Goal: Find specific page/section: Find specific page/section

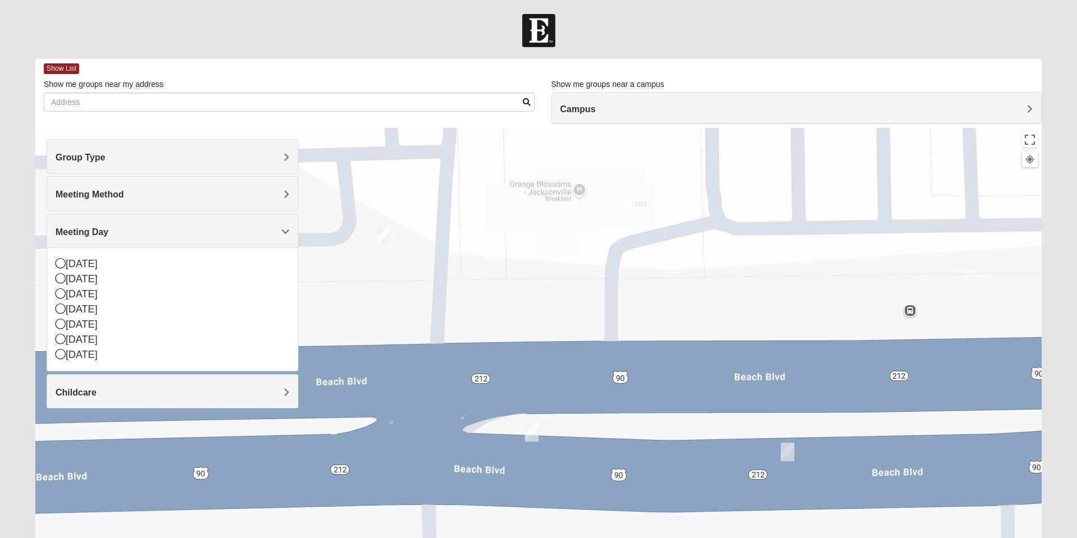
click at [107, 311] on div "[DATE]" at bounding box center [173, 309] width 234 height 15
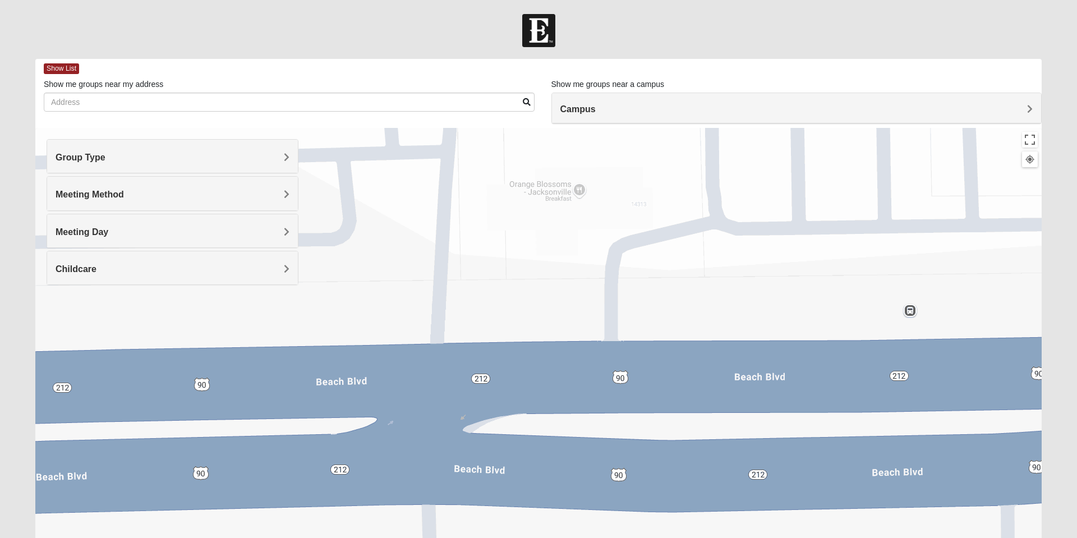
click at [108, 227] on span "Meeting Day" at bounding box center [82, 232] width 53 height 10
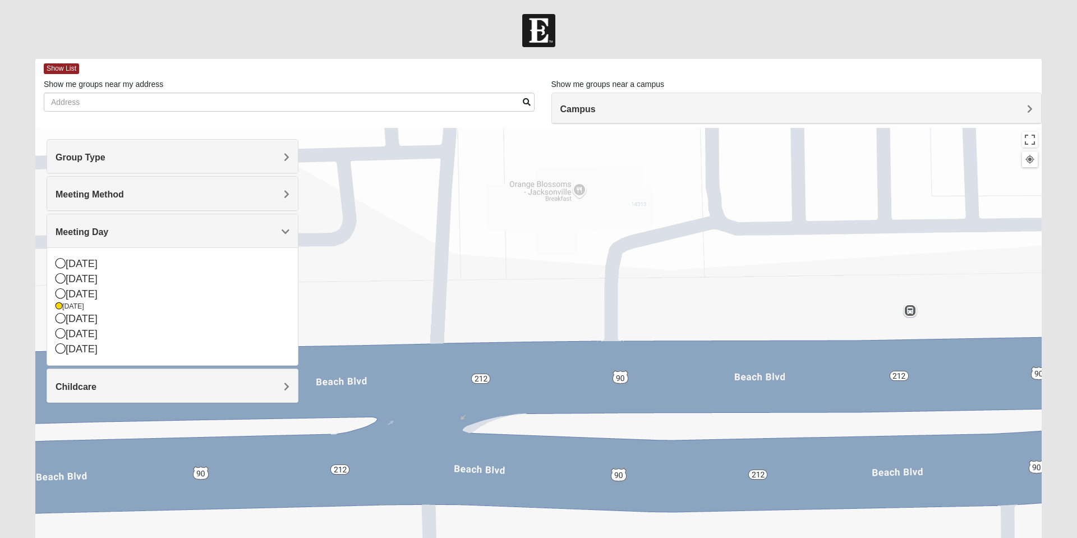
click at [108, 231] on span "Meeting Day" at bounding box center [82, 232] width 53 height 10
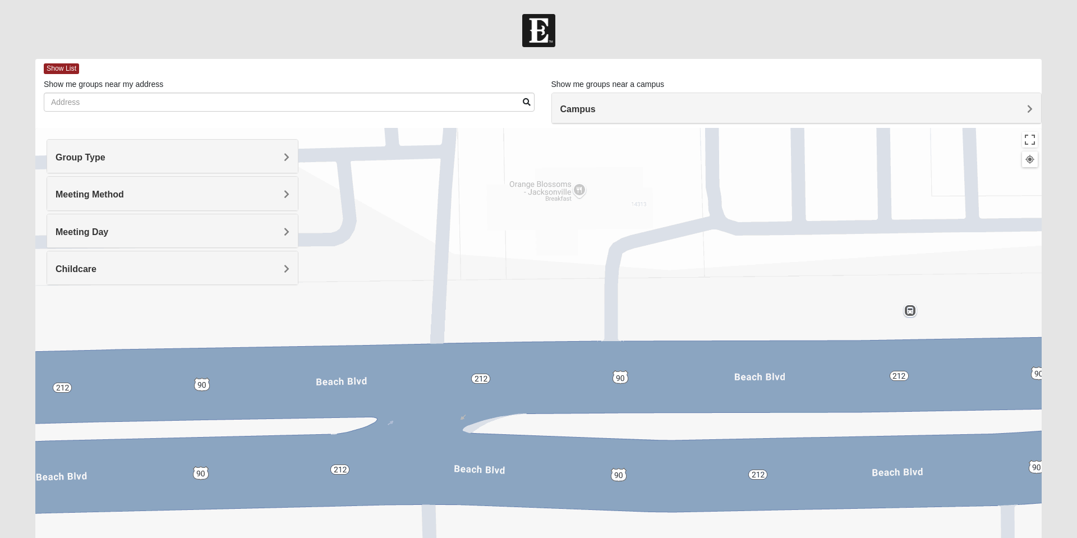
click at [278, 192] on h4 "Meeting Method" at bounding box center [173, 194] width 234 height 11
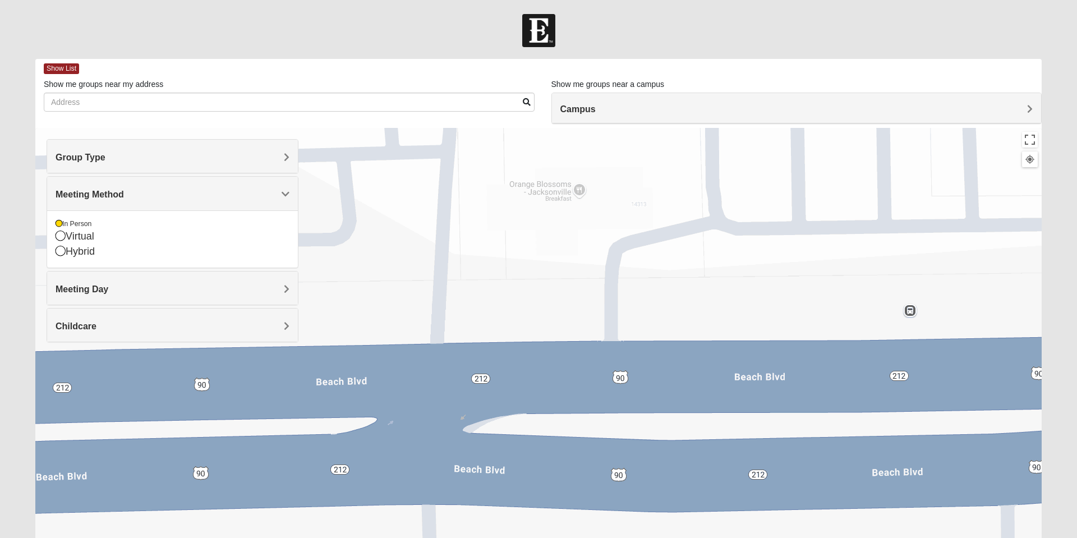
click at [280, 160] on h4 "Group Type" at bounding box center [173, 157] width 234 height 11
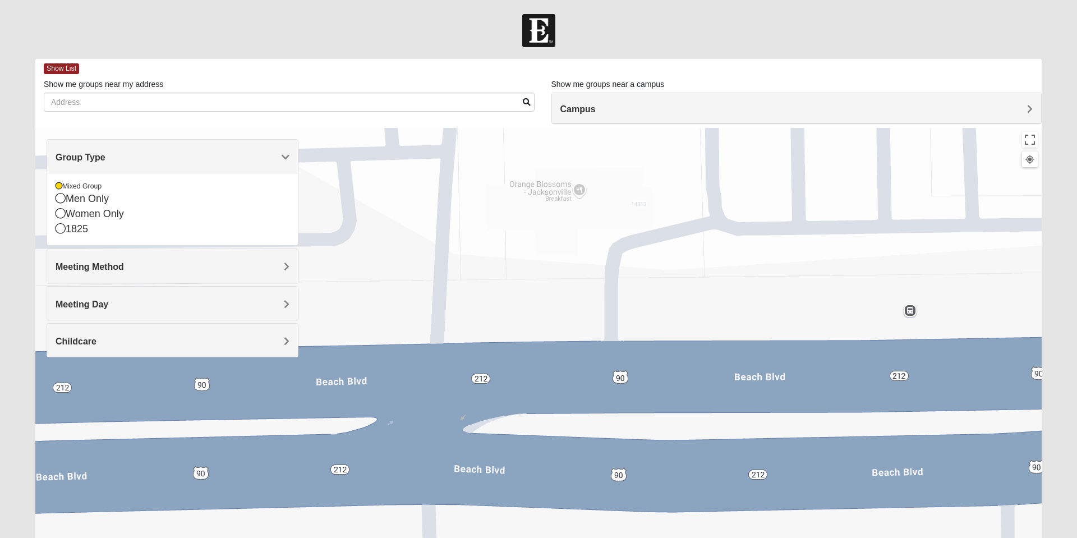
click at [116, 217] on div "Women Only" at bounding box center [173, 213] width 234 height 15
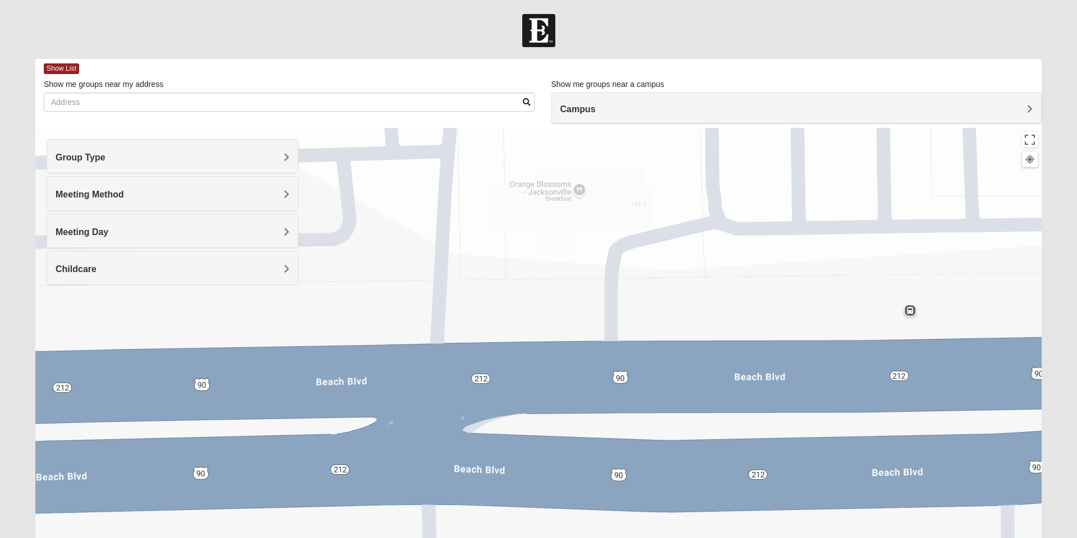
click at [278, 155] on h4 "Group Type" at bounding box center [173, 157] width 234 height 11
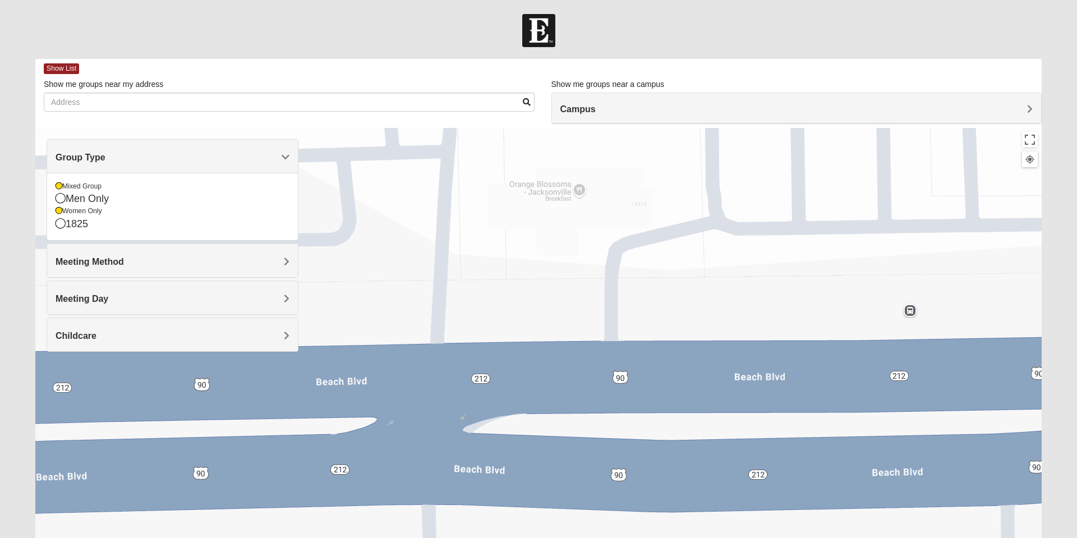
click at [81, 190] on div "Mixed Group" at bounding box center [173, 187] width 234 height 10
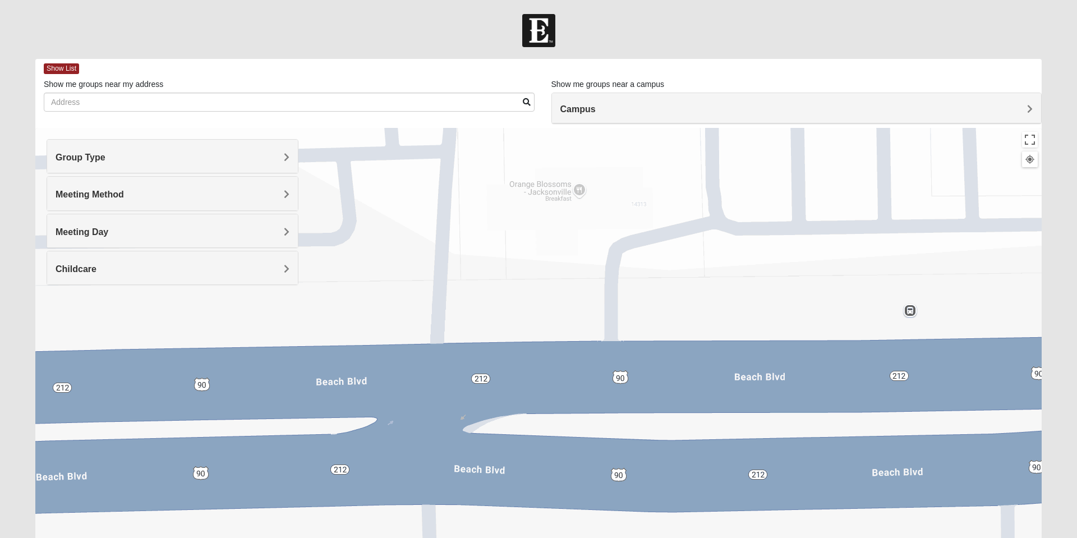
click at [274, 158] on h4 "Group Type" at bounding box center [173, 157] width 234 height 11
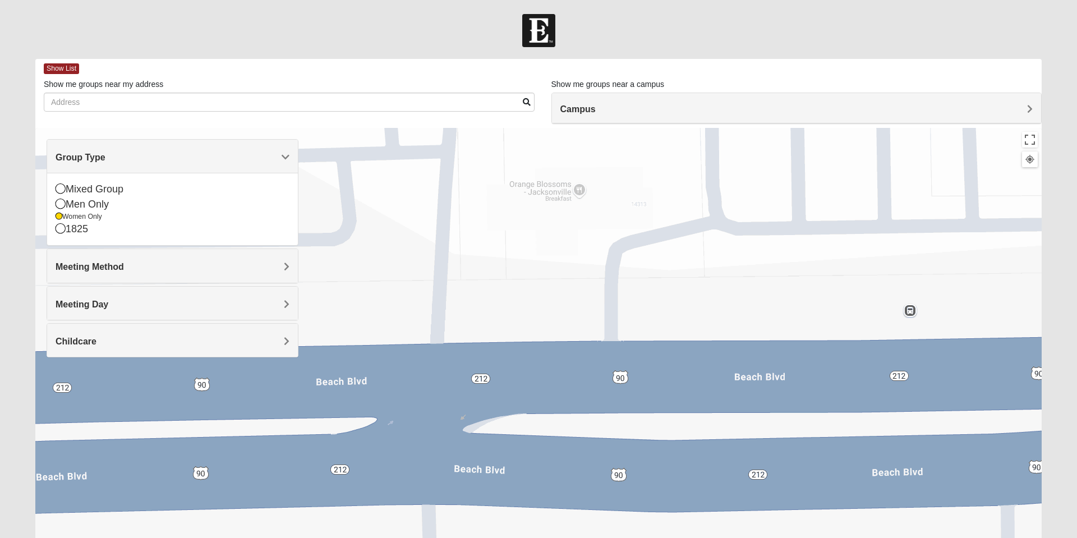
click at [95, 218] on div "Women Only" at bounding box center [173, 217] width 234 height 10
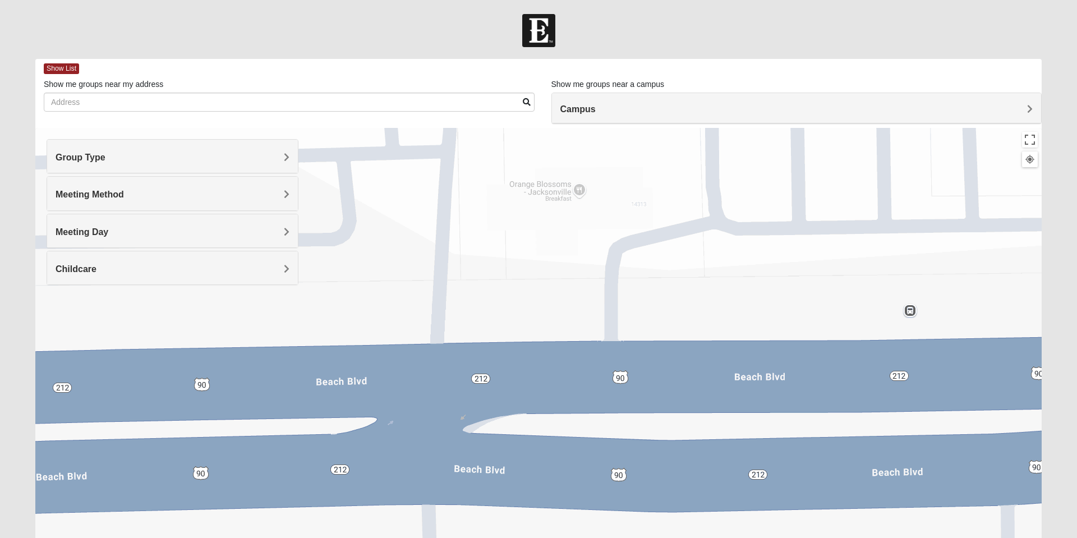
click at [105, 155] on span "Group Type" at bounding box center [81, 158] width 50 height 10
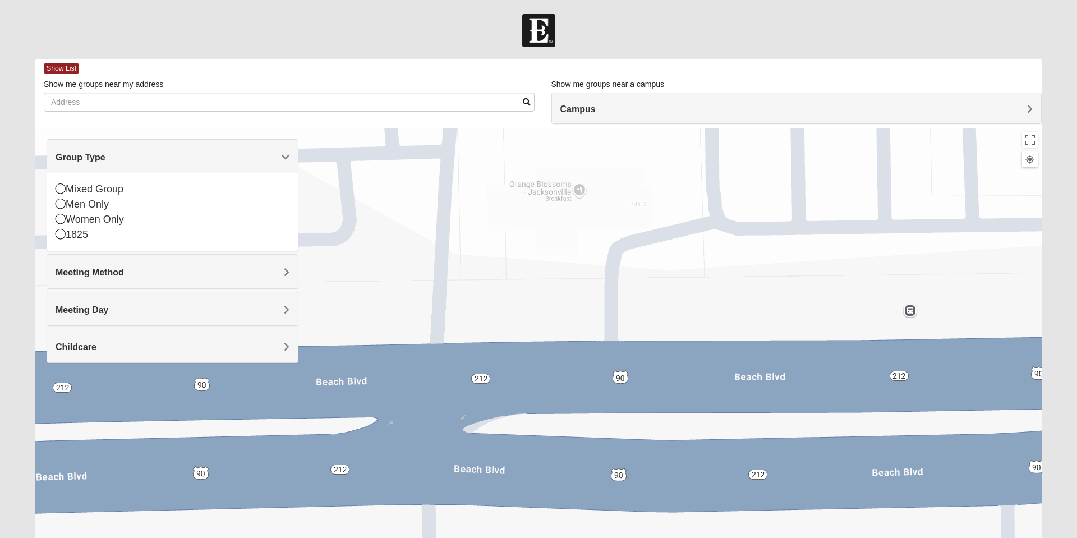
click at [115, 191] on div "Mixed Group" at bounding box center [173, 189] width 234 height 15
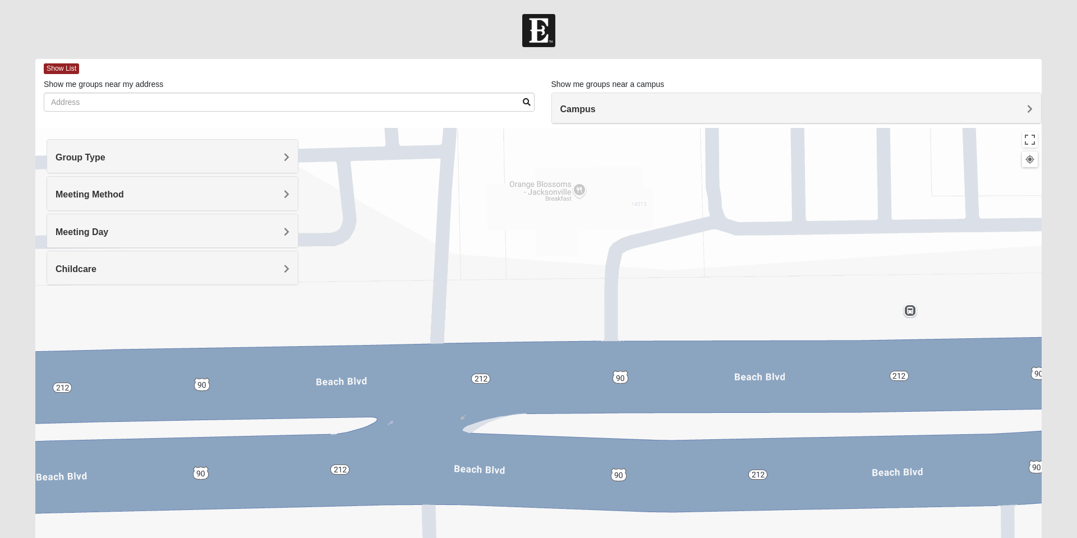
click at [56, 70] on span "Show List" at bounding box center [61, 68] width 35 height 11
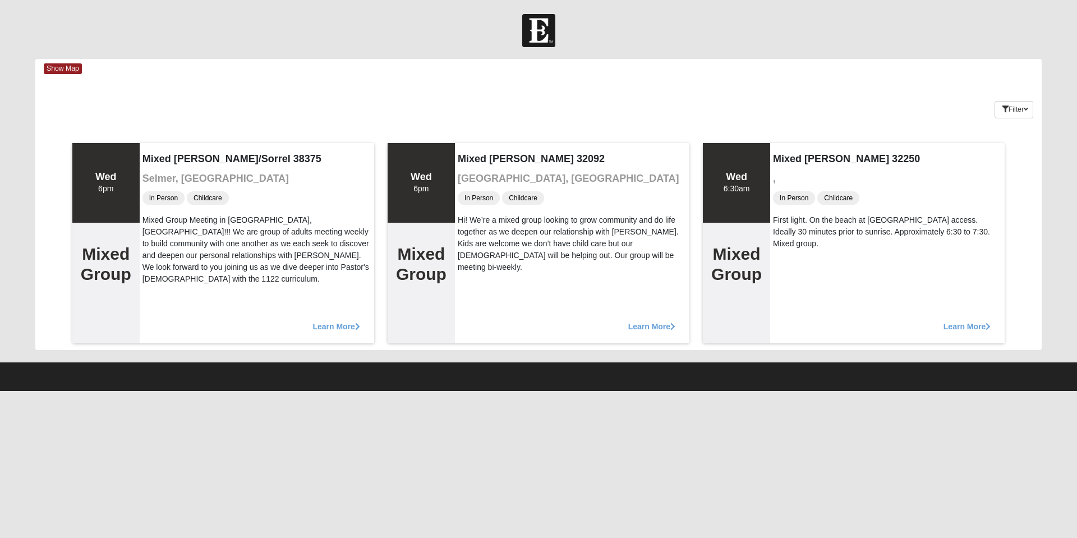
click at [72, 70] on span "Show Map" at bounding box center [63, 68] width 38 height 11
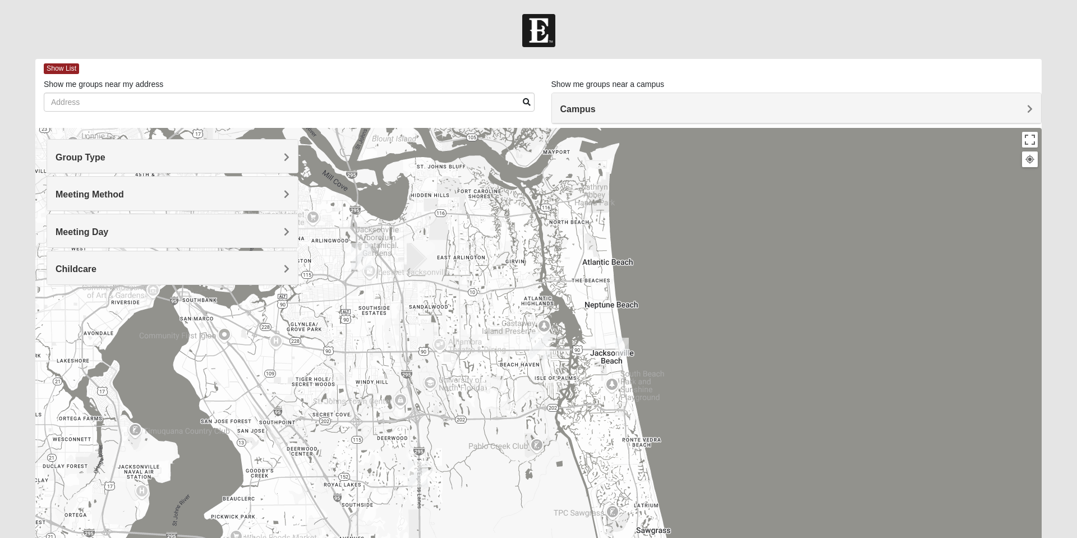
click at [105, 156] on span "Group Type" at bounding box center [81, 158] width 50 height 10
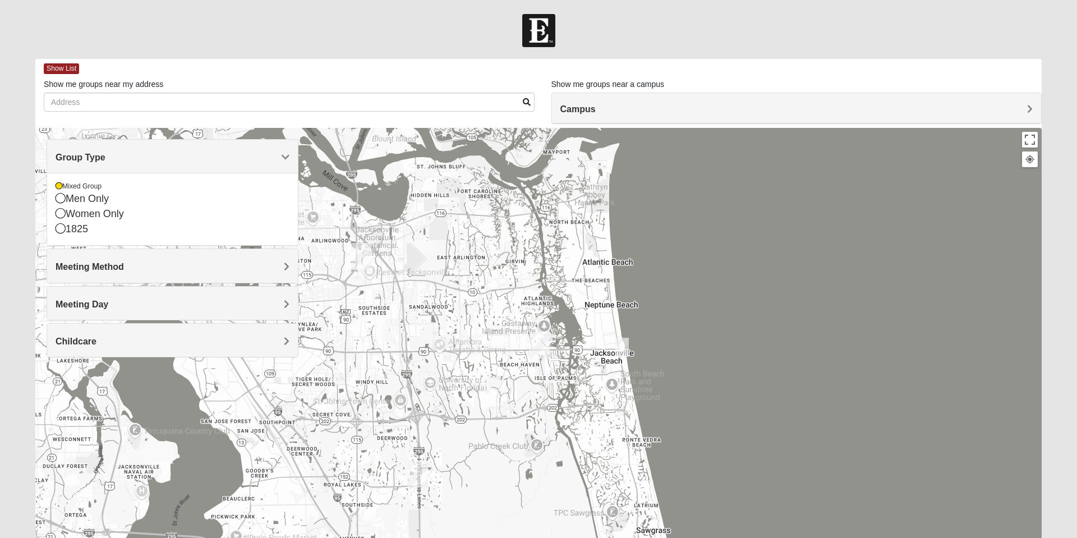
click at [280, 162] on h4 "Group Type" at bounding box center [173, 157] width 234 height 11
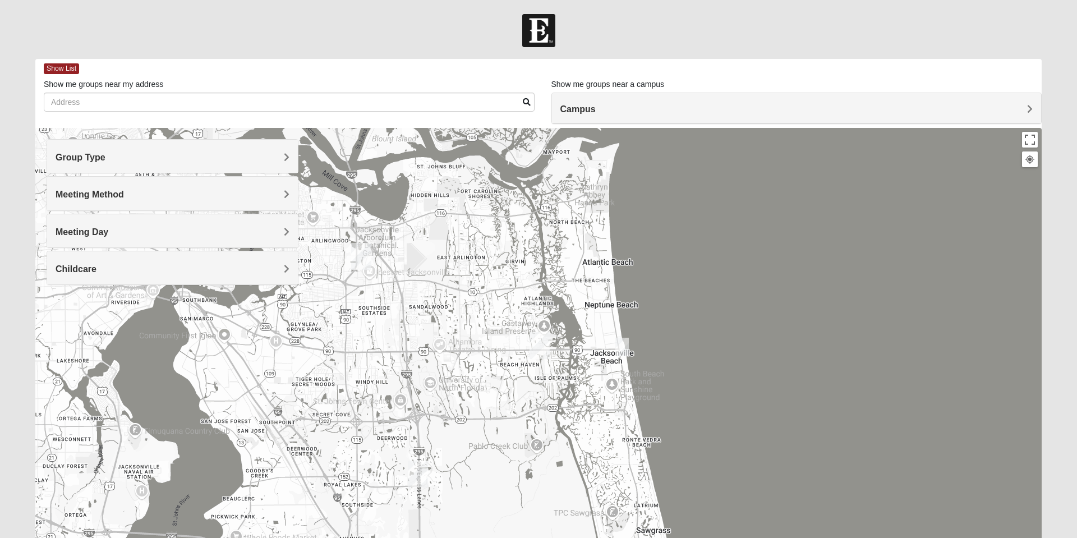
click at [124, 193] on span "Meeting Method" at bounding box center [90, 195] width 68 height 10
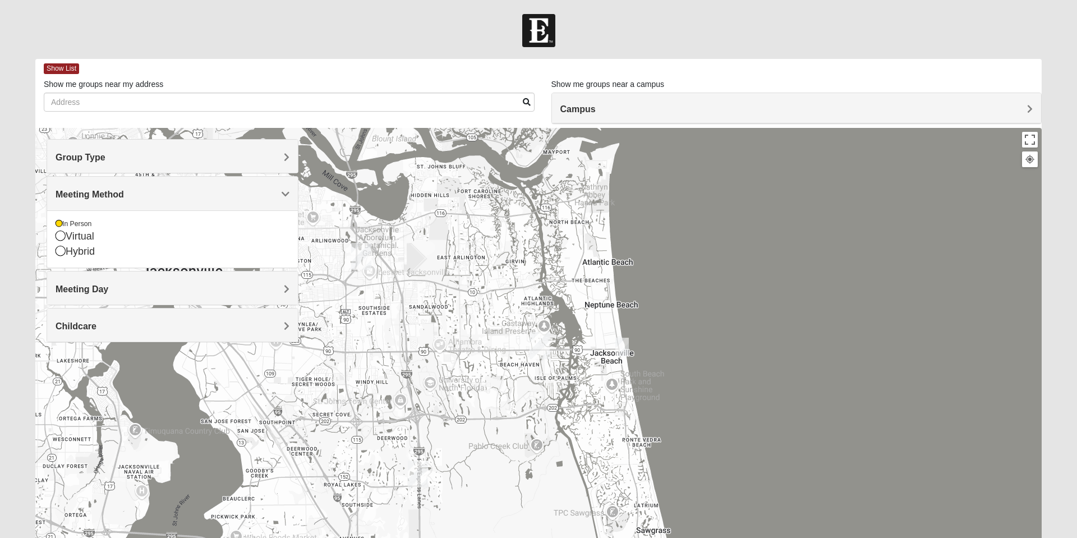
click at [124, 199] on span "Meeting Method" at bounding box center [90, 195] width 68 height 10
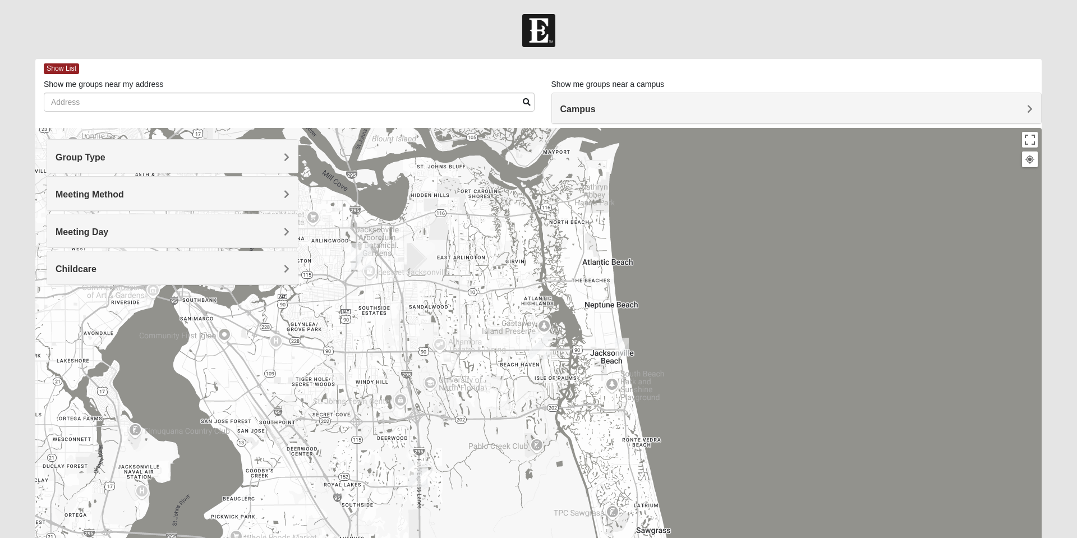
click at [108, 231] on span "Meeting Day" at bounding box center [82, 232] width 53 height 10
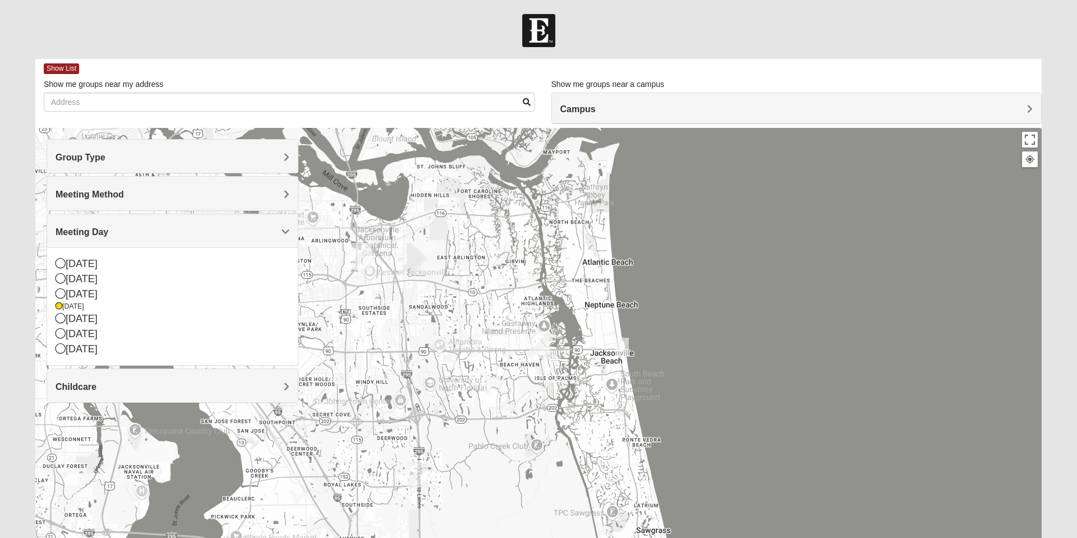
click at [292, 230] on div "Meeting Day" at bounding box center [172, 230] width 251 height 33
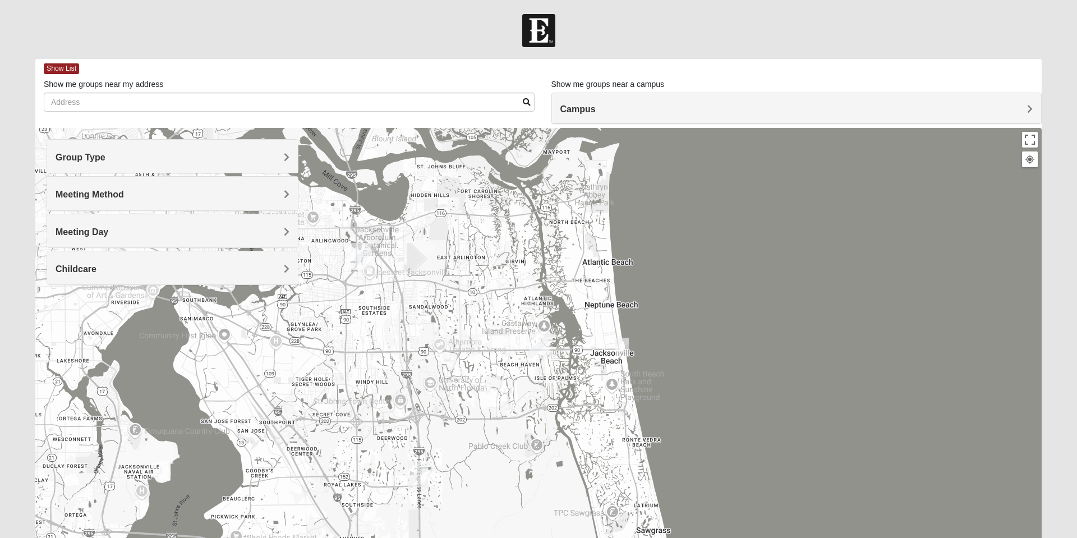
click at [282, 271] on h4 "Childcare" at bounding box center [173, 269] width 234 height 11
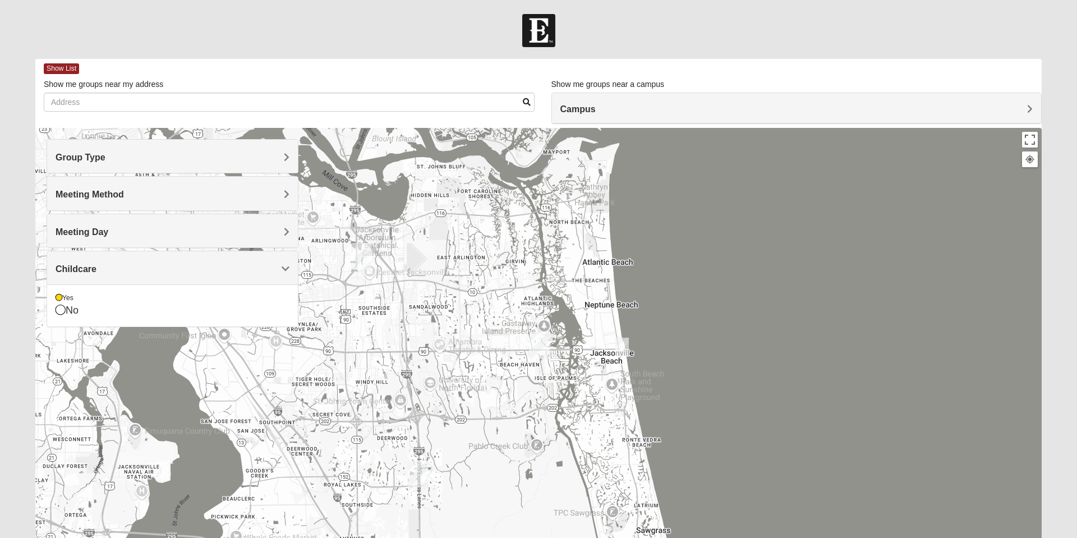
click at [60, 312] on icon at bounding box center [61, 310] width 10 height 10
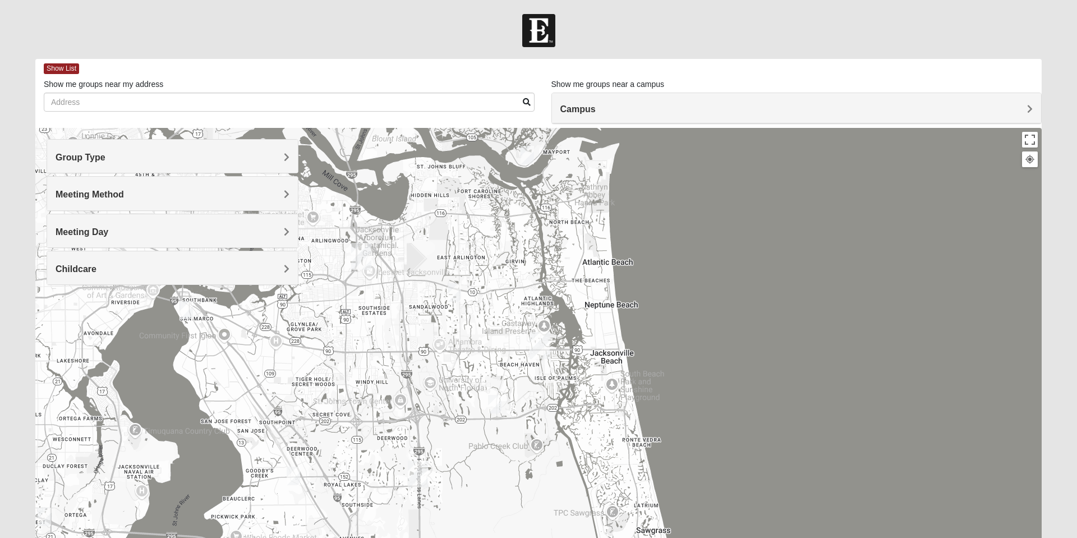
click at [57, 68] on span "Show List" at bounding box center [61, 68] width 35 height 11
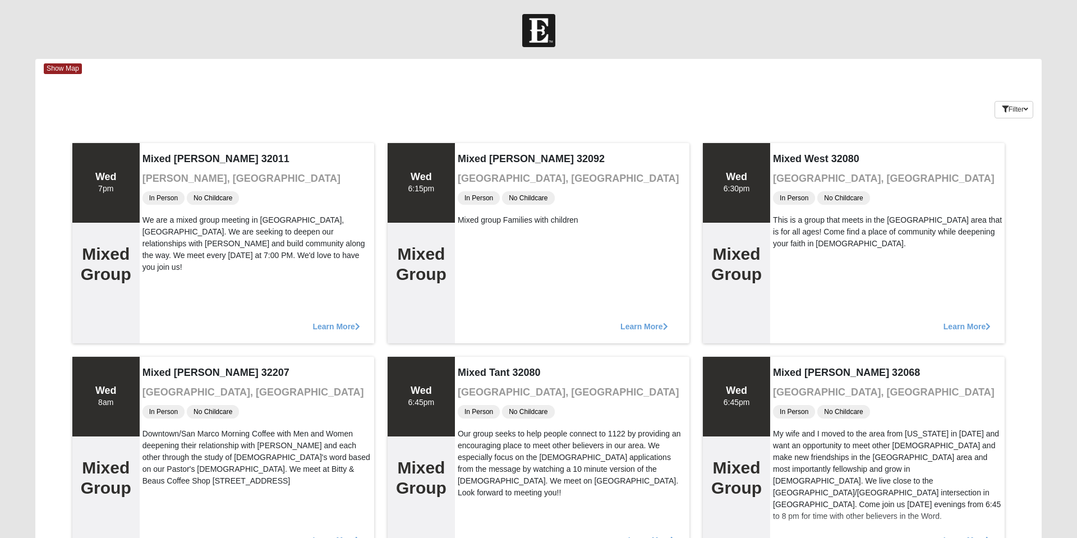
click at [53, 61] on div "Show Map" at bounding box center [543, 69] width 998 height 20
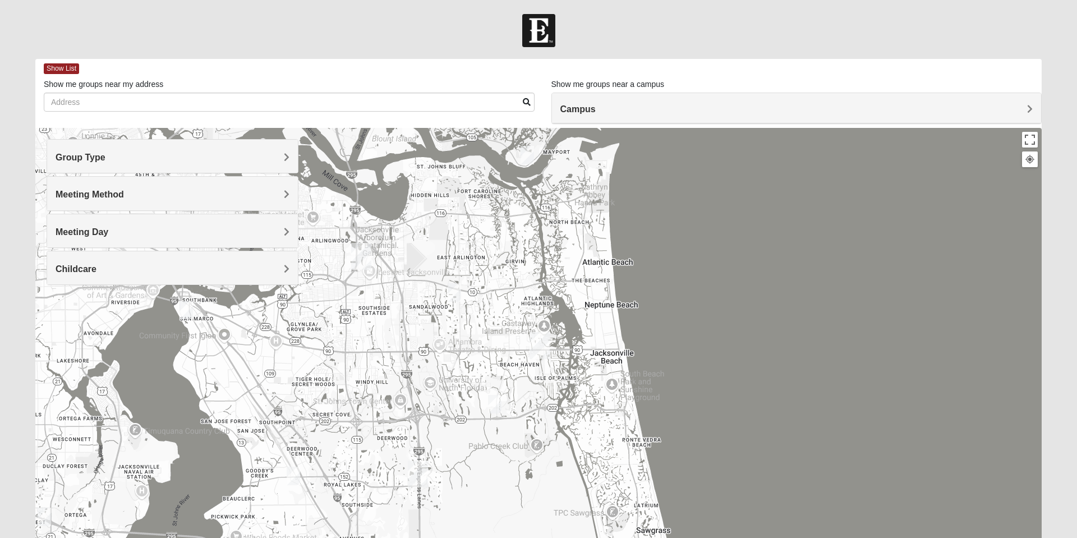
click at [71, 67] on span "Show List" at bounding box center [61, 68] width 35 height 11
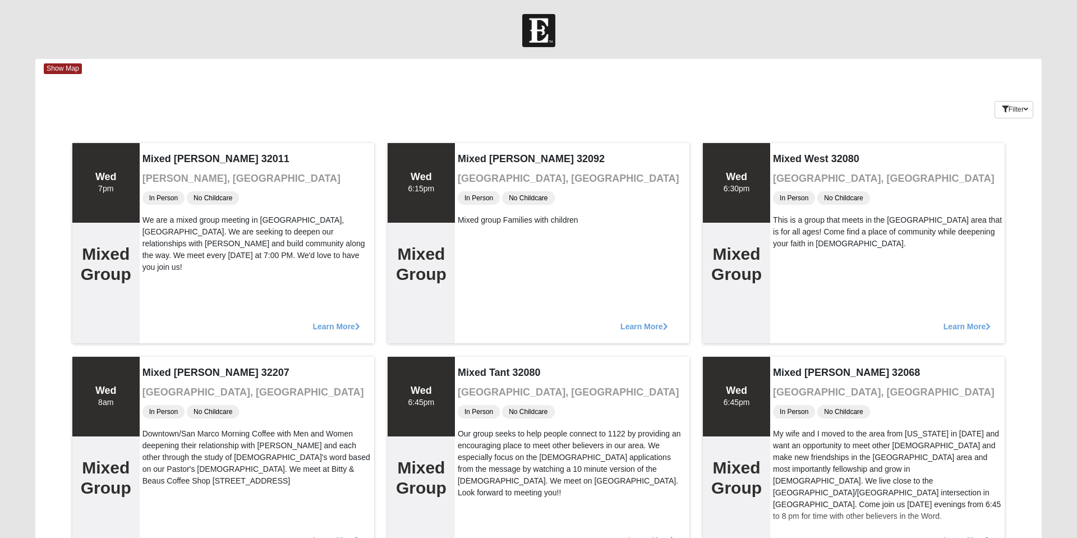
click at [72, 71] on span "Show Map" at bounding box center [63, 68] width 38 height 11
